Goal: Transaction & Acquisition: Download file/media

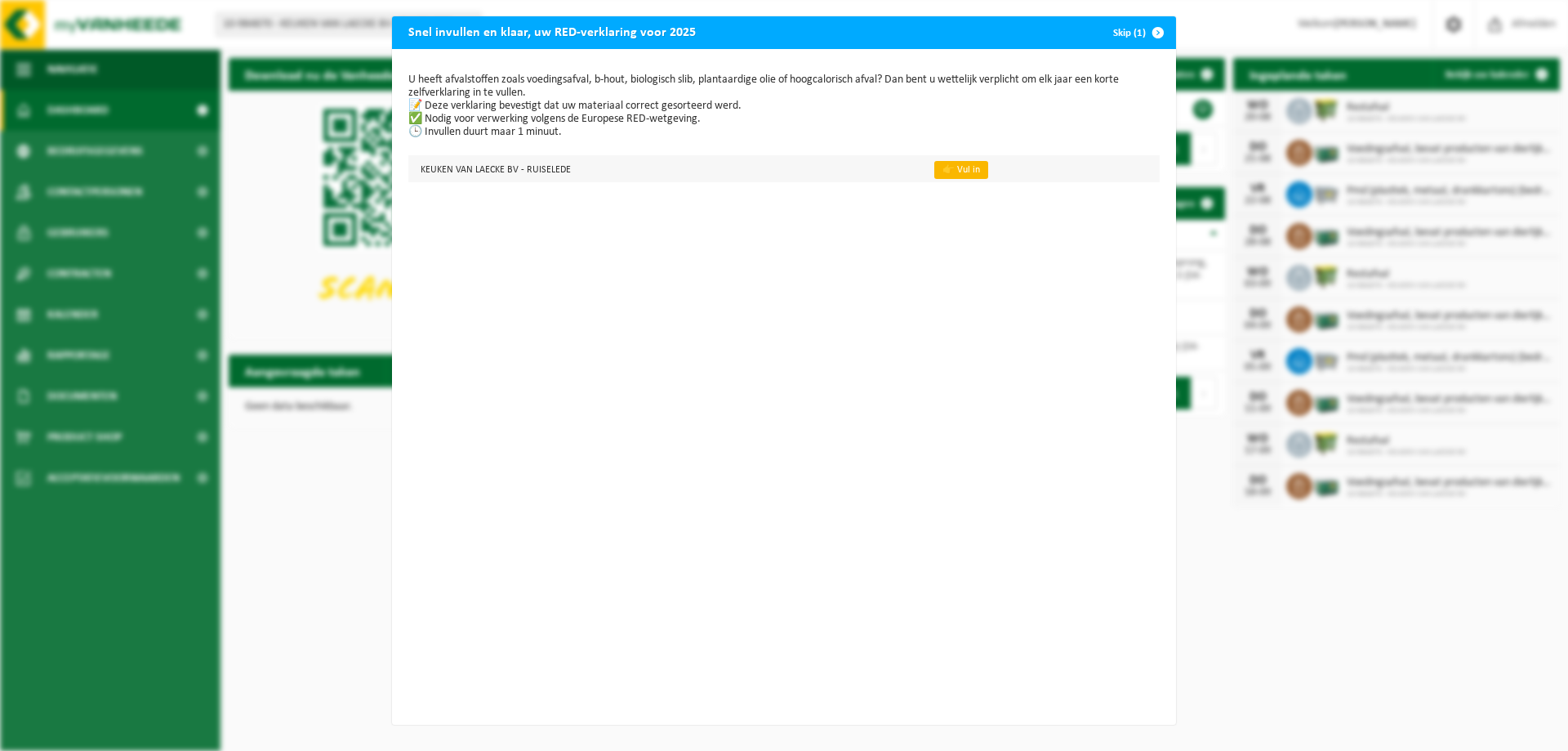
click at [940, 174] on link "👉 Vul in" at bounding box center [962, 170] width 54 height 18
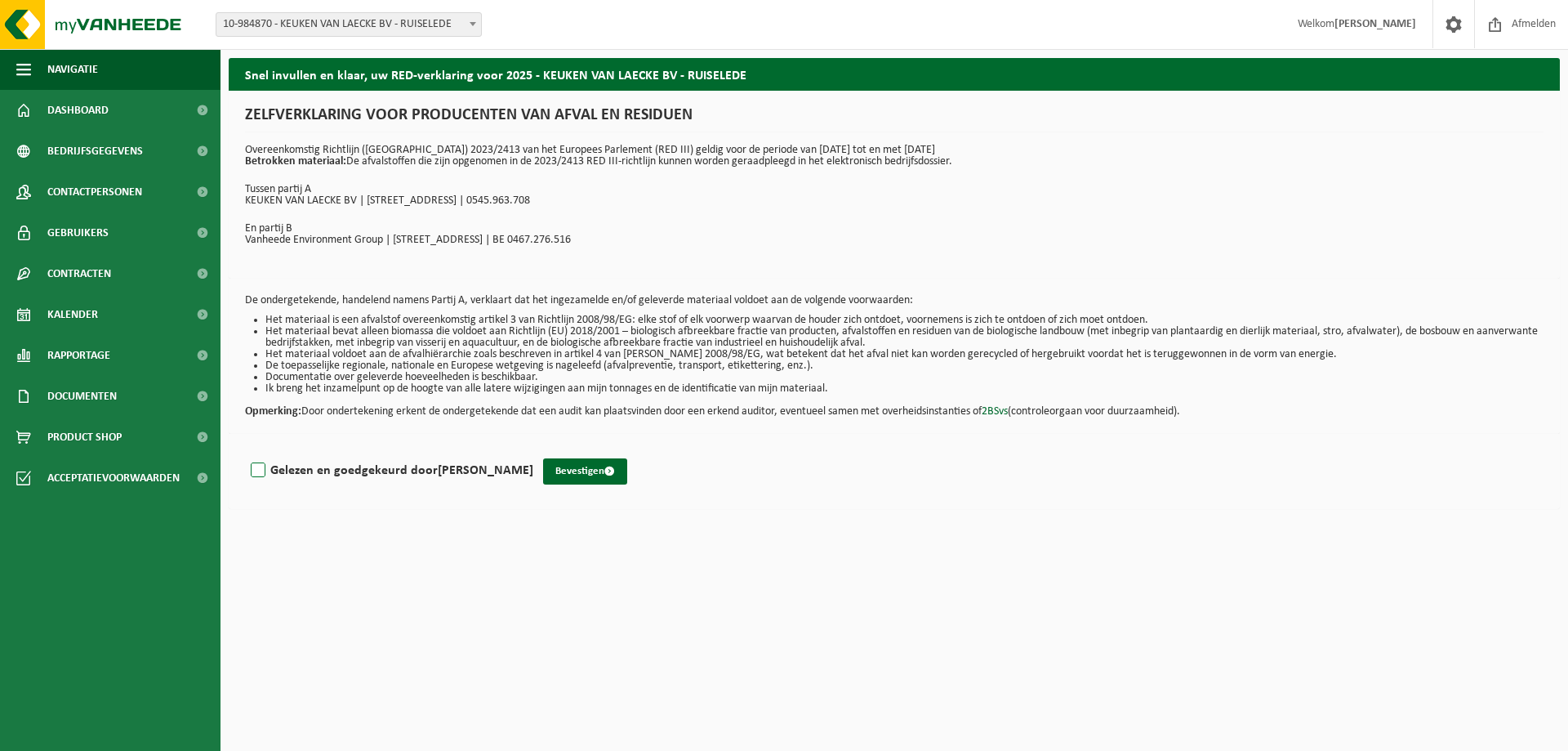
click at [250, 467] on label "Gelezen en goedgekeurd door [PERSON_NAME]" at bounding box center [390, 470] width 286 height 24
click at [533, 450] on input "Gelezen en goedgekeurd door [PERSON_NAME]" at bounding box center [533, 450] width 1 height 1
checkbox input "true"
click at [591, 471] on button "Bevestigen" at bounding box center [585, 471] width 84 height 26
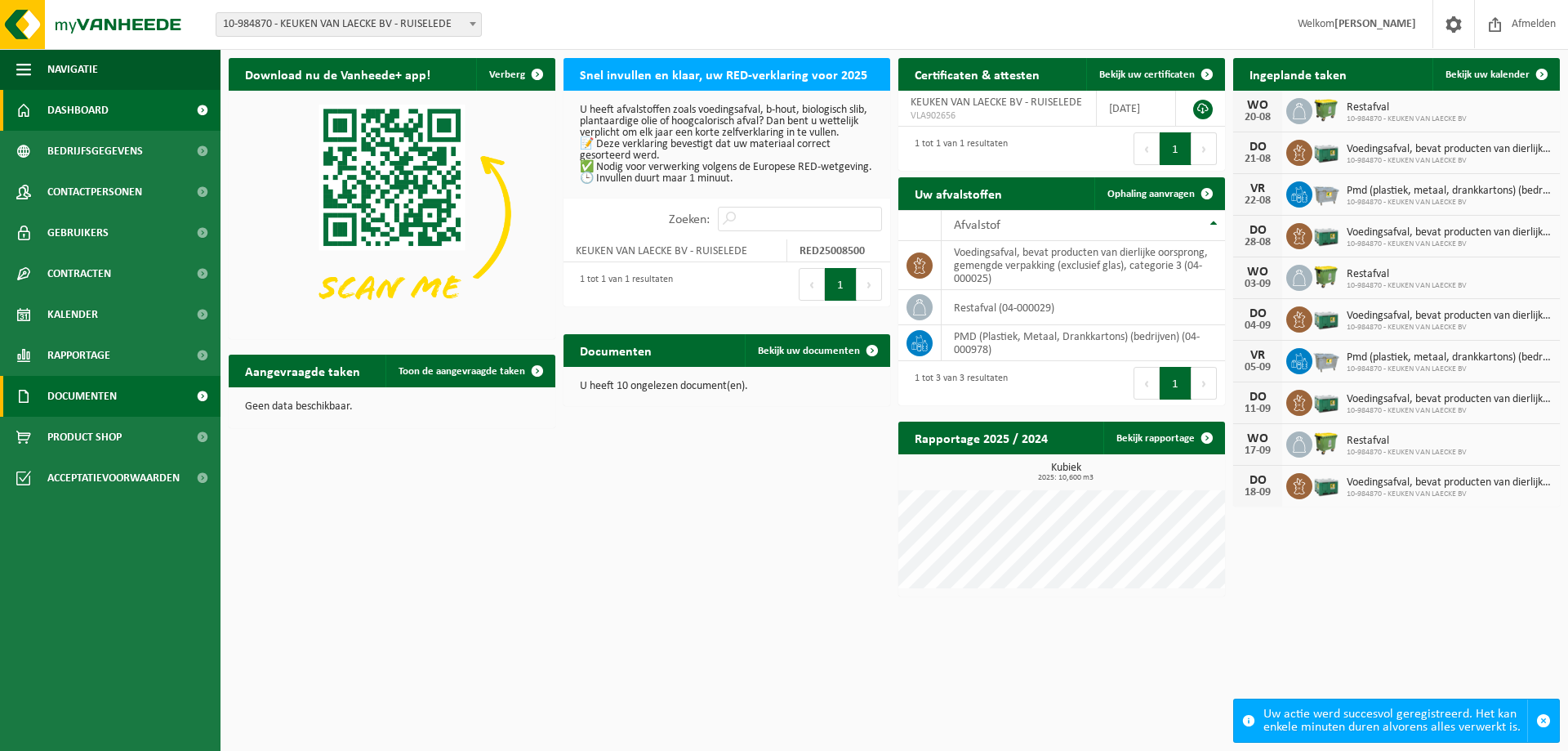
click at [83, 397] on span "Documenten" at bounding box center [82, 396] width 70 height 41
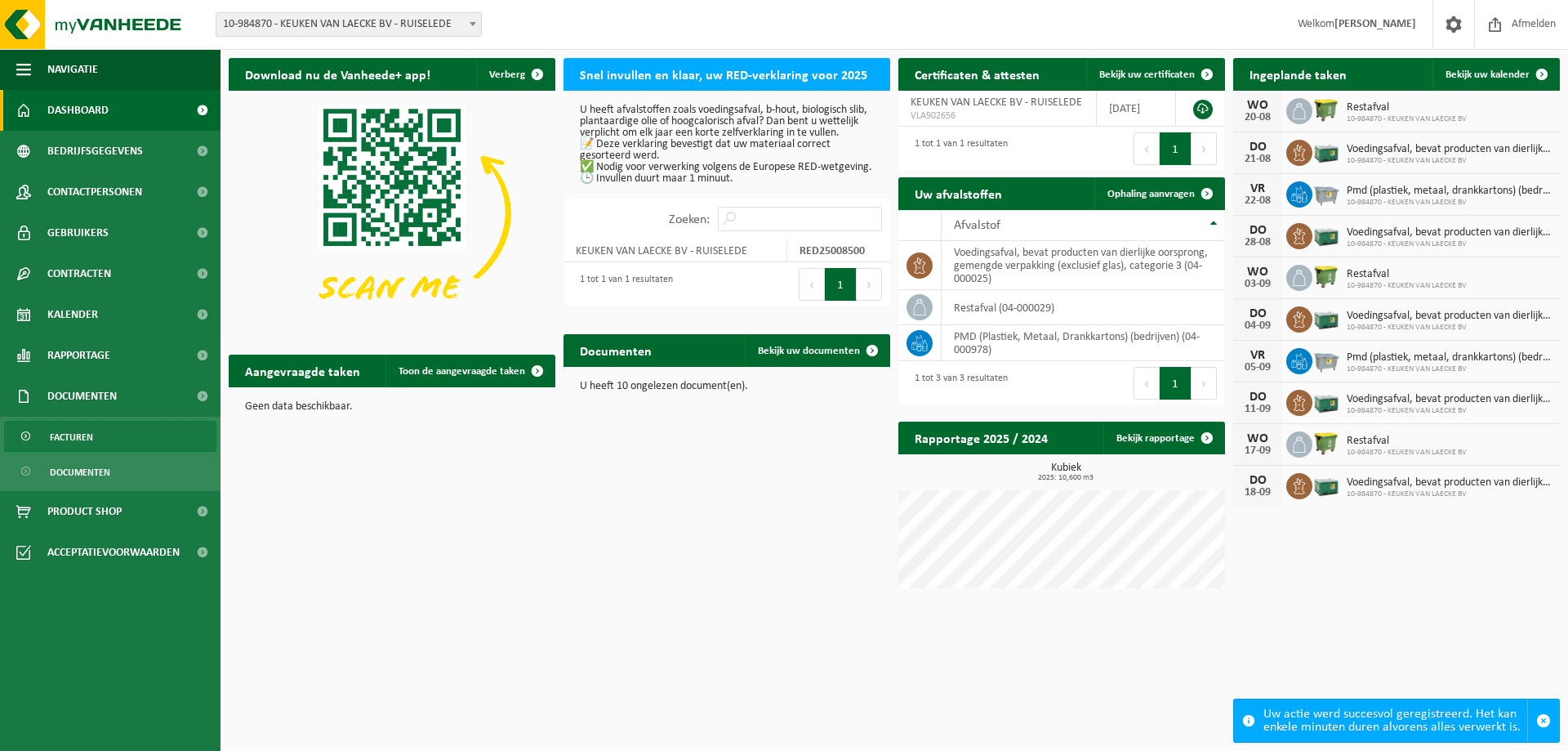
click at [60, 432] on span "Facturen" at bounding box center [71, 437] width 44 height 31
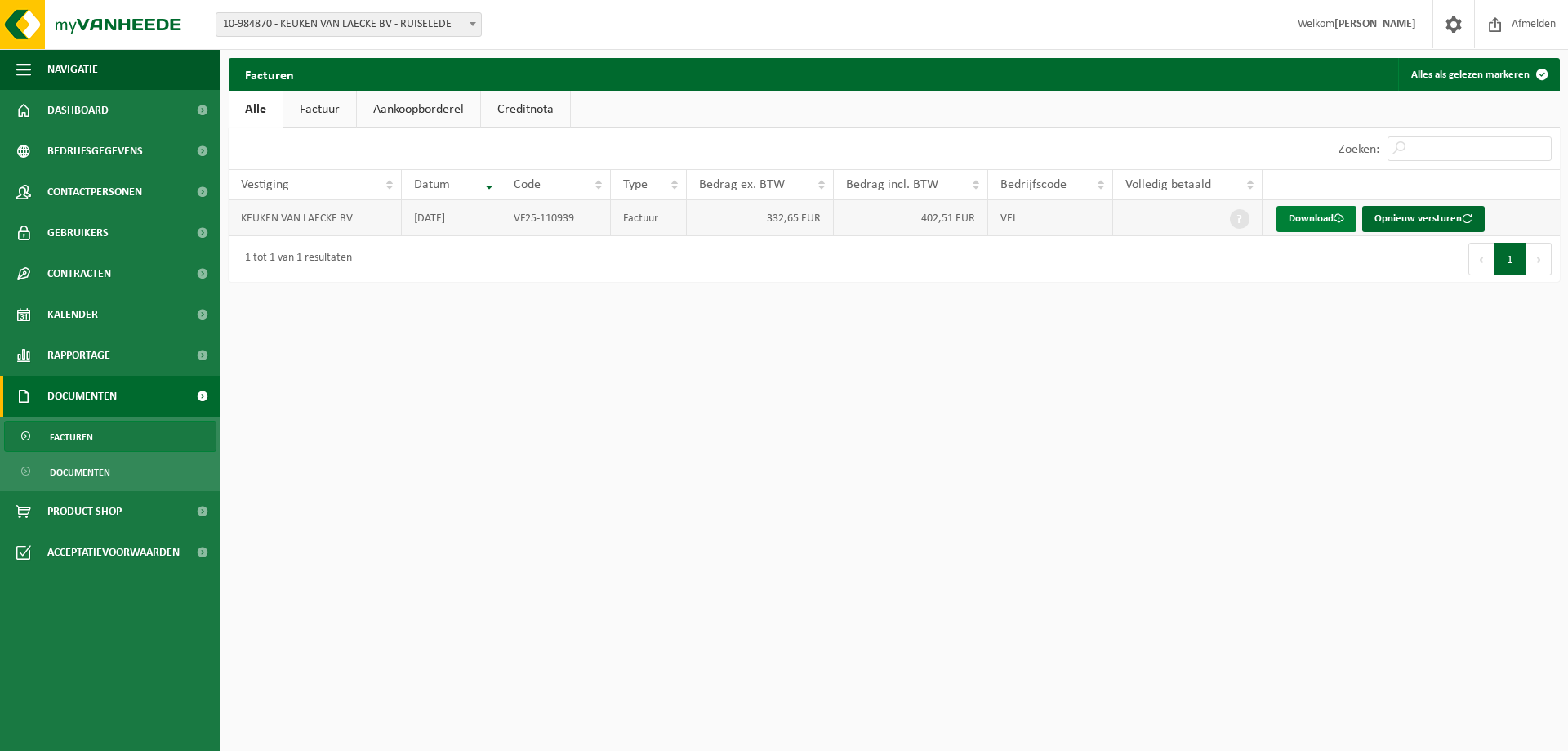
click at [1317, 223] on link "Download" at bounding box center [1317, 219] width 80 height 26
click at [1312, 222] on link "Download" at bounding box center [1317, 219] width 80 height 26
